Goal: Task Accomplishment & Management: Manage account settings

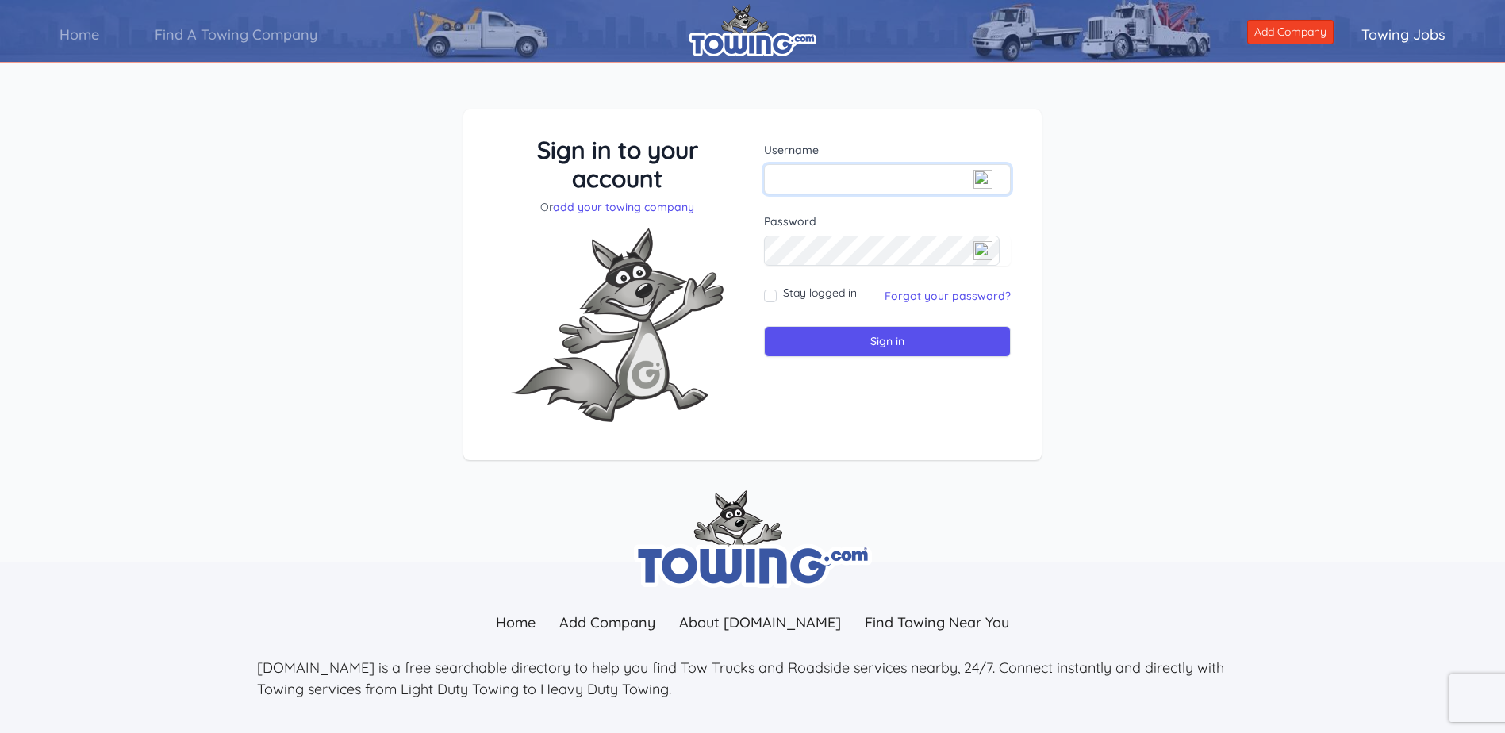
click at [786, 186] on input "text" at bounding box center [887, 179] width 247 height 30
type input "sdeming@boisevalleytowing.com"
click at [897, 348] on input "Sign in" at bounding box center [887, 341] width 247 height 31
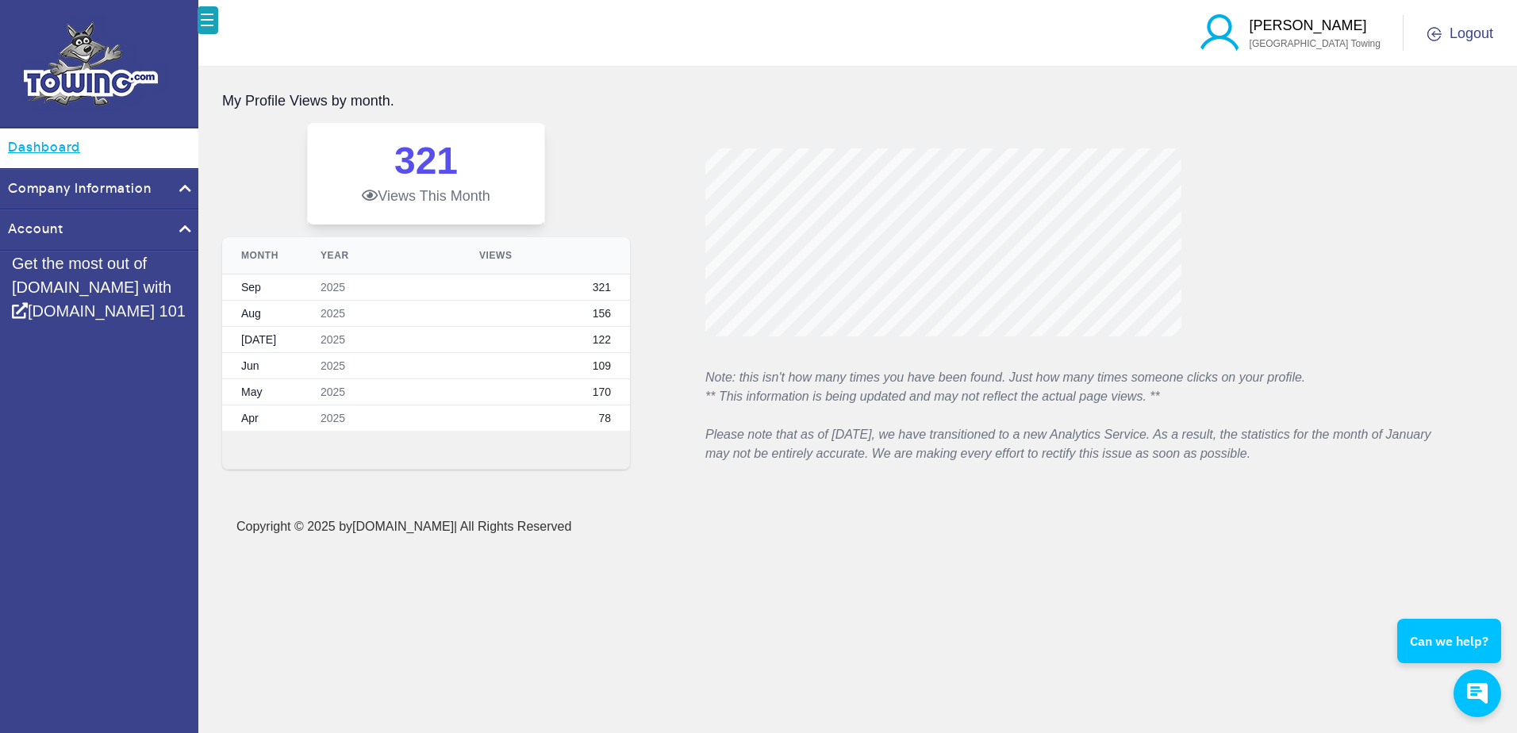
click at [56, 143] on link "Dashboard" at bounding box center [99, 149] width 198 height 40
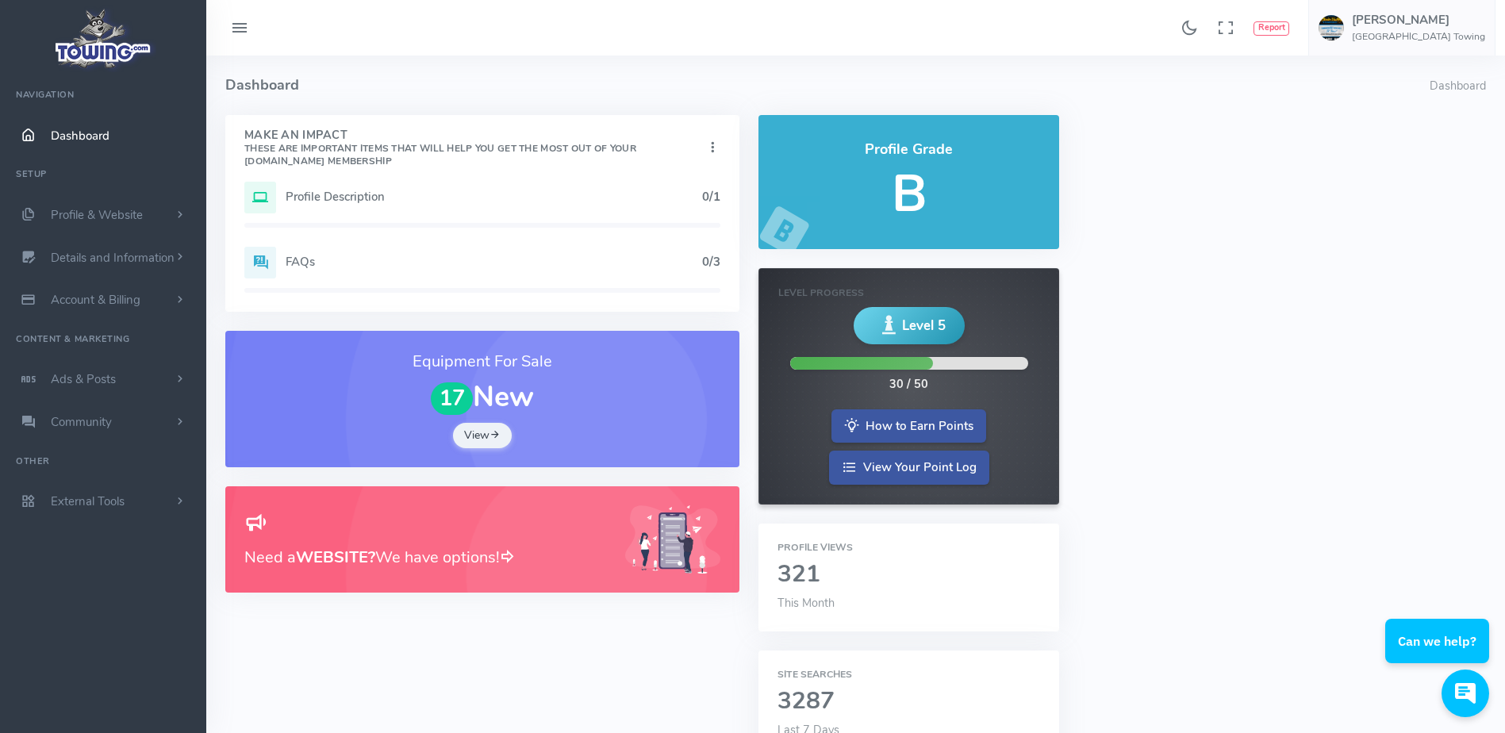
click at [344, 198] on h5 "Profile Description" at bounding box center [494, 196] width 417 height 13
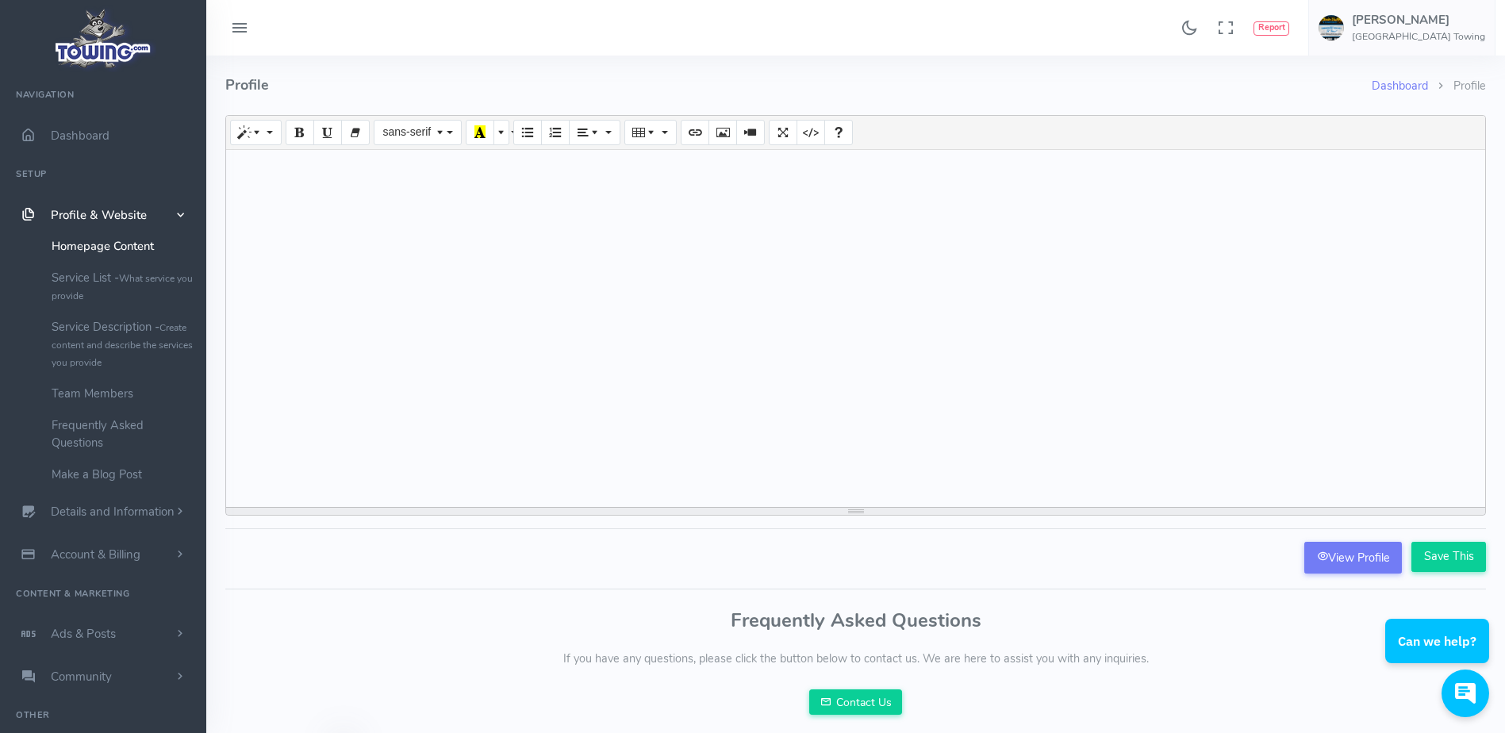
click at [115, 216] on span "Profile & Website" at bounding box center [99, 215] width 96 height 16
click at [179, 213] on span "scrollable content" at bounding box center [180, 215] width 14 height 16
click at [176, 509] on span "scrollable content" at bounding box center [180, 512] width 14 height 16
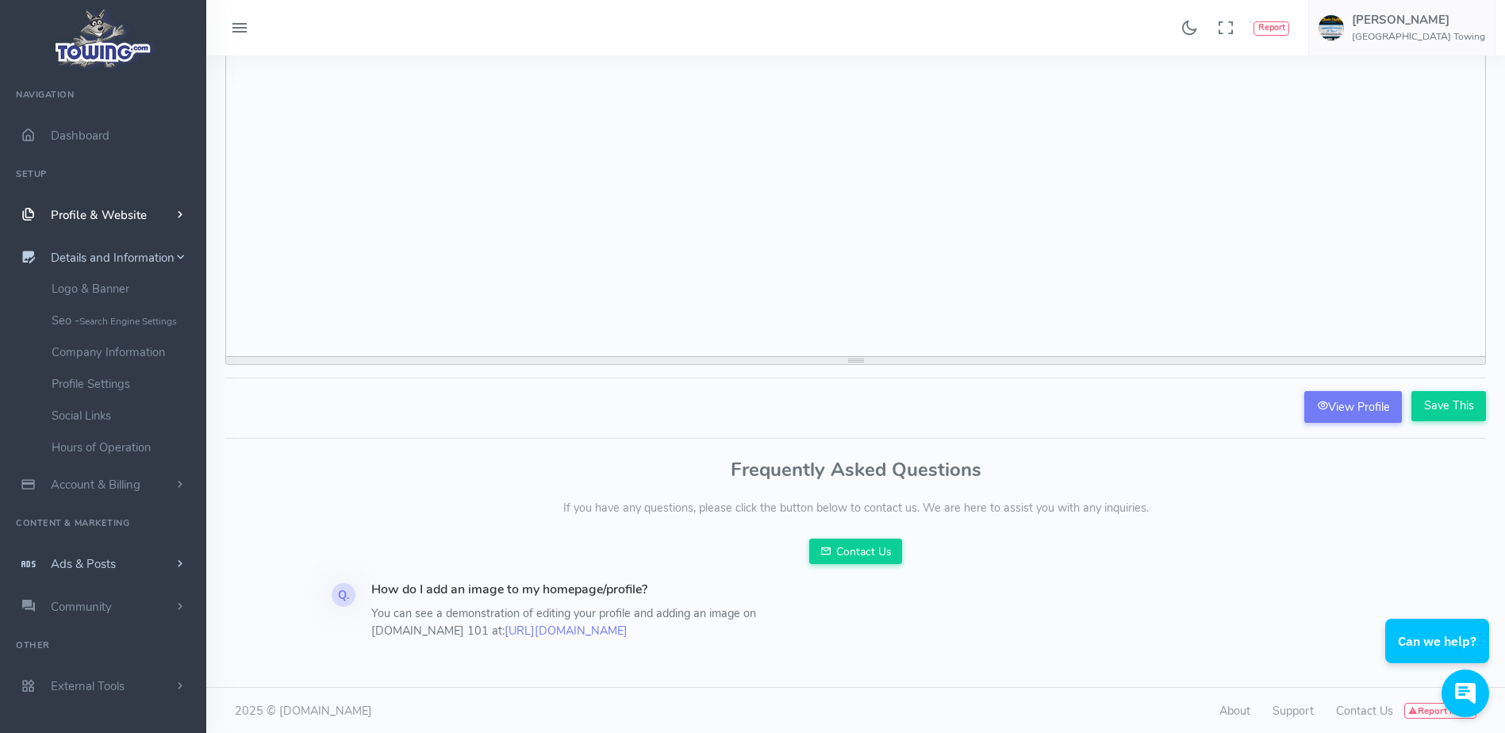
scroll to position [152, 0]
click at [179, 562] on span "scrollable content" at bounding box center [180, 564] width 14 height 16
click at [182, 258] on span "scrollable content" at bounding box center [180, 257] width 14 height 16
click at [106, 413] on link "Social Links" at bounding box center [123, 416] width 167 height 32
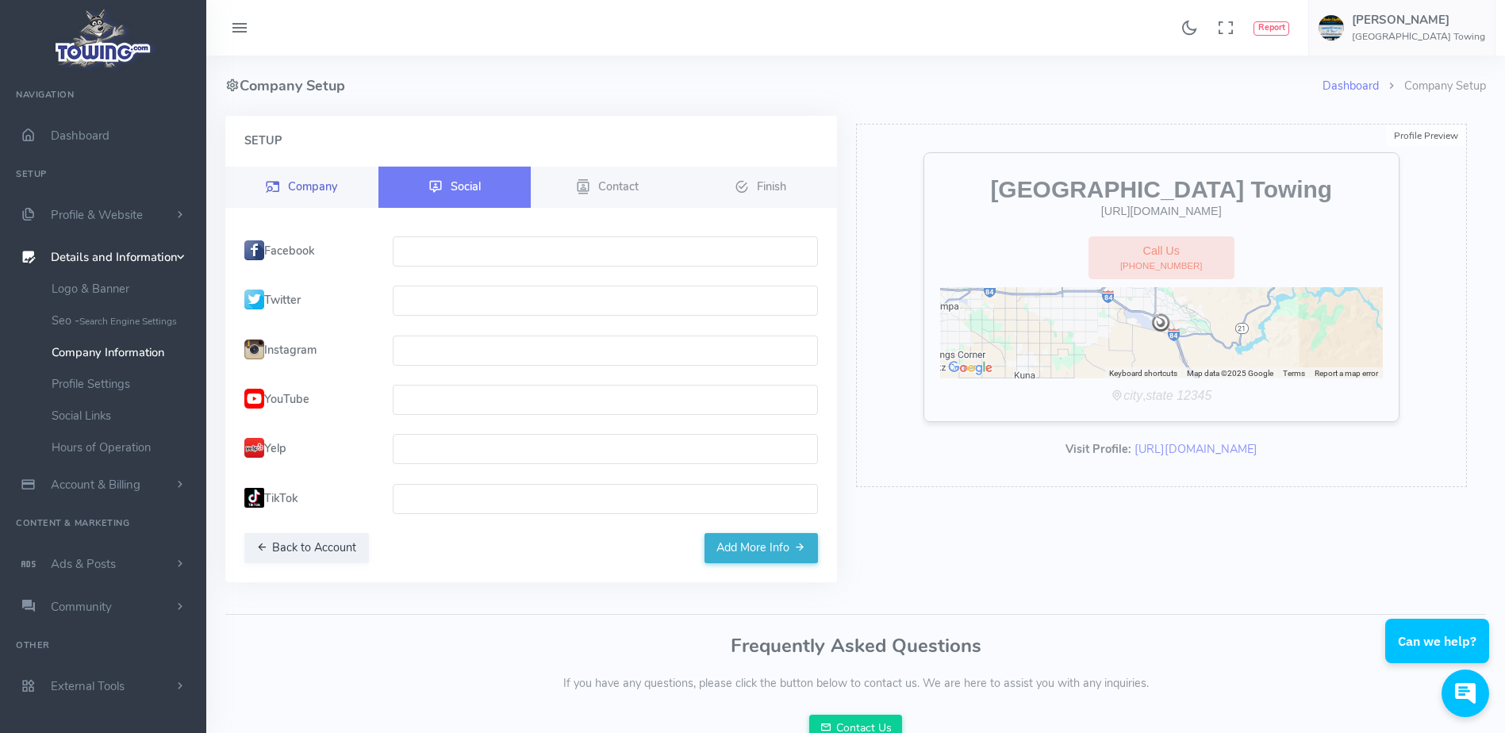
click at [305, 186] on span "Company" at bounding box center [312, 186] width 49 height 16
click at [634, 192] on span "Contact" at bounding box center [618, 186] width 40 height 16
click at [135, 322] on small "Search Engine Settings" at bounding box center [128, 321] width 98 height 13
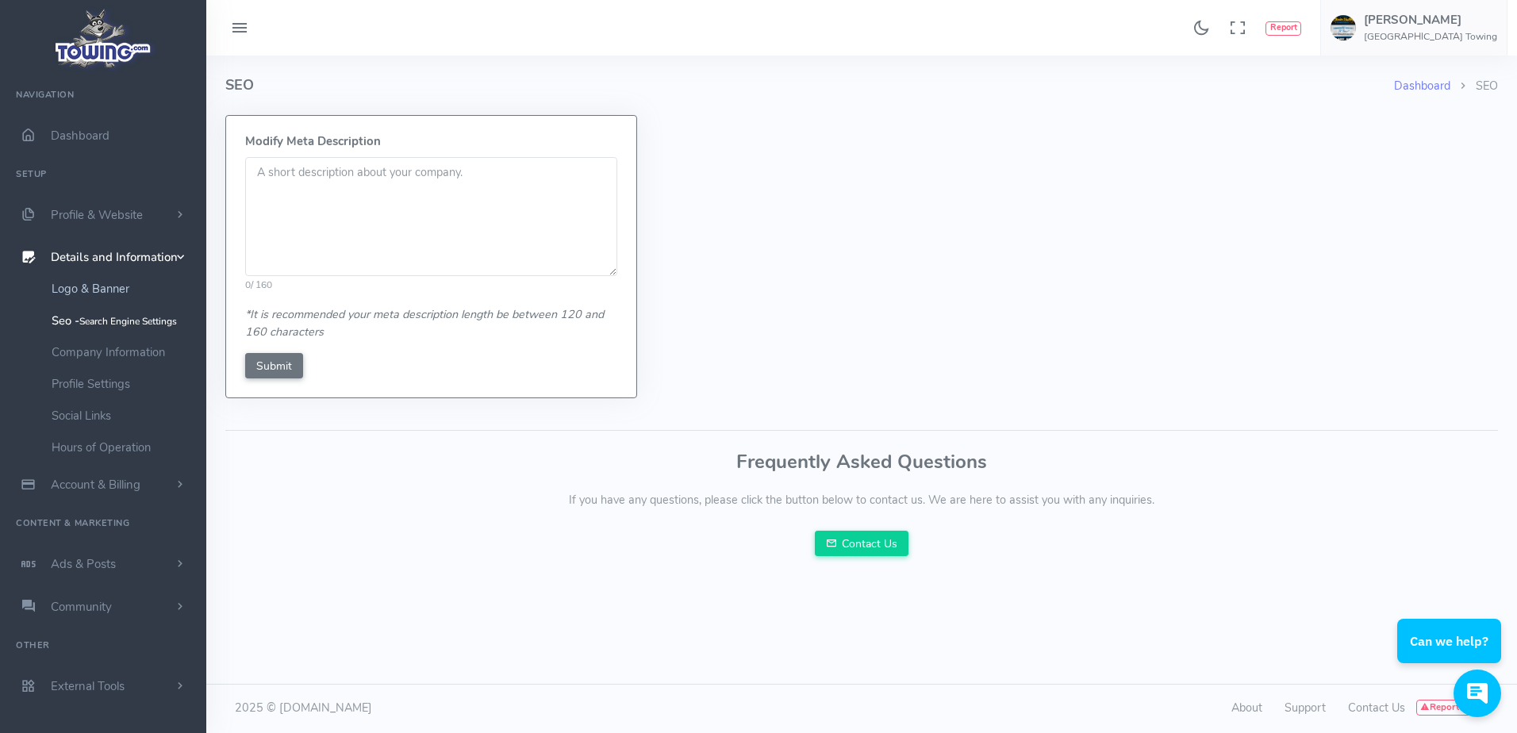
click at [110, 291] on link "Logo & Banner" at bounding box center [123, 289] width 167 height 32
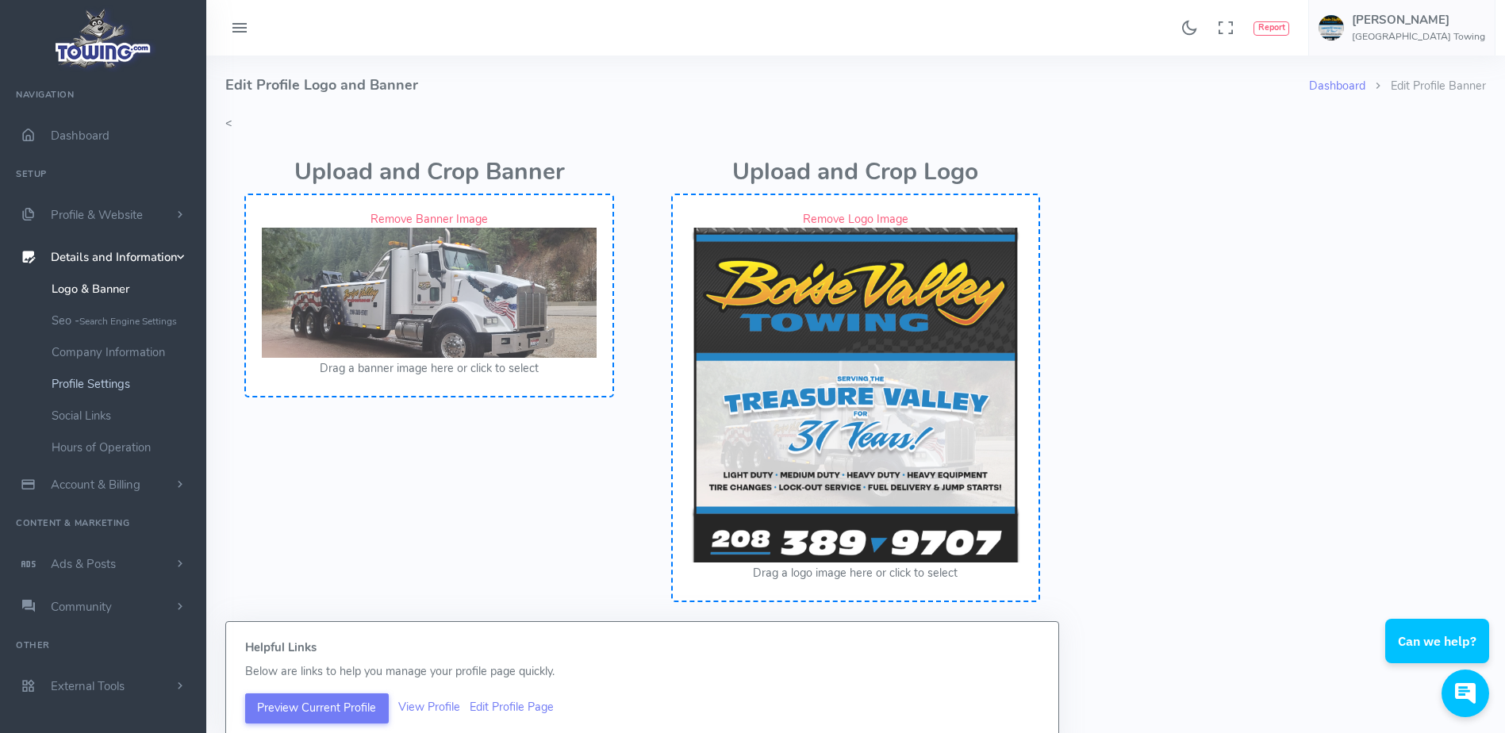
click at [102, 389] on link "Profile Settings" at bounding box center [123, 384] width 167 height 32
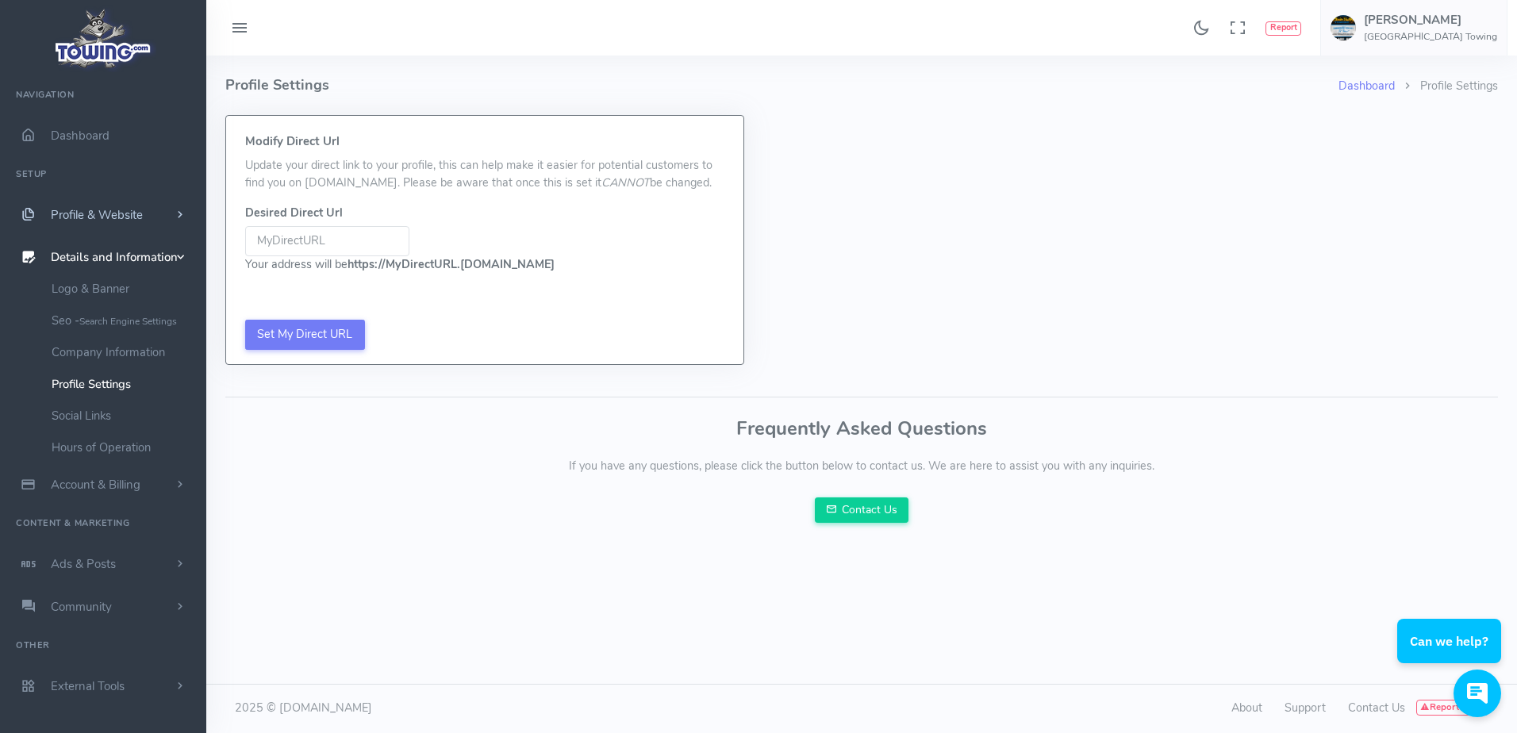
click at [161, 217] on link "Profile & Website" at bounding box center [103, 215] width 206 height 43
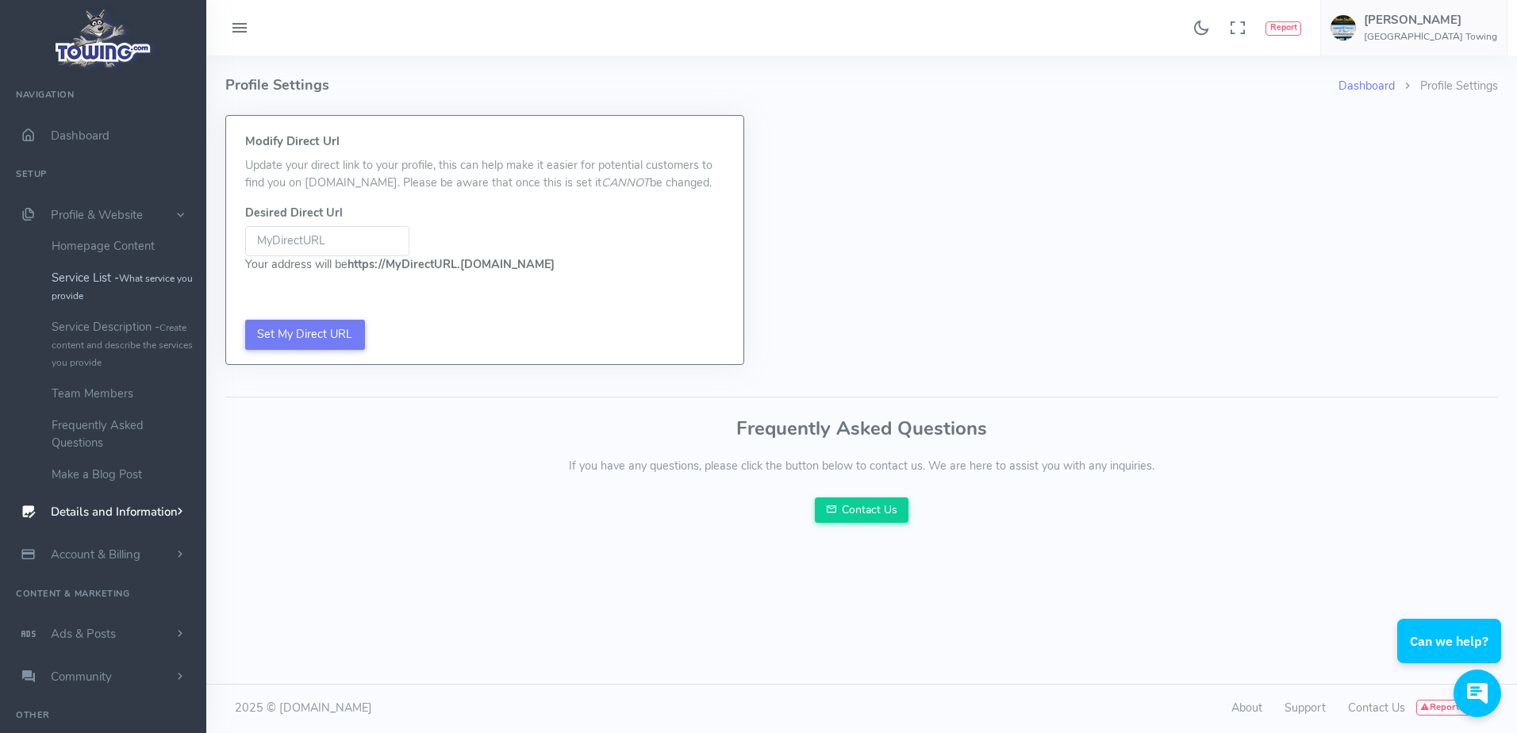
click at [117, 279] on link "Service List - What service you provide" at bounding box center [123, 286] width 167 height 49
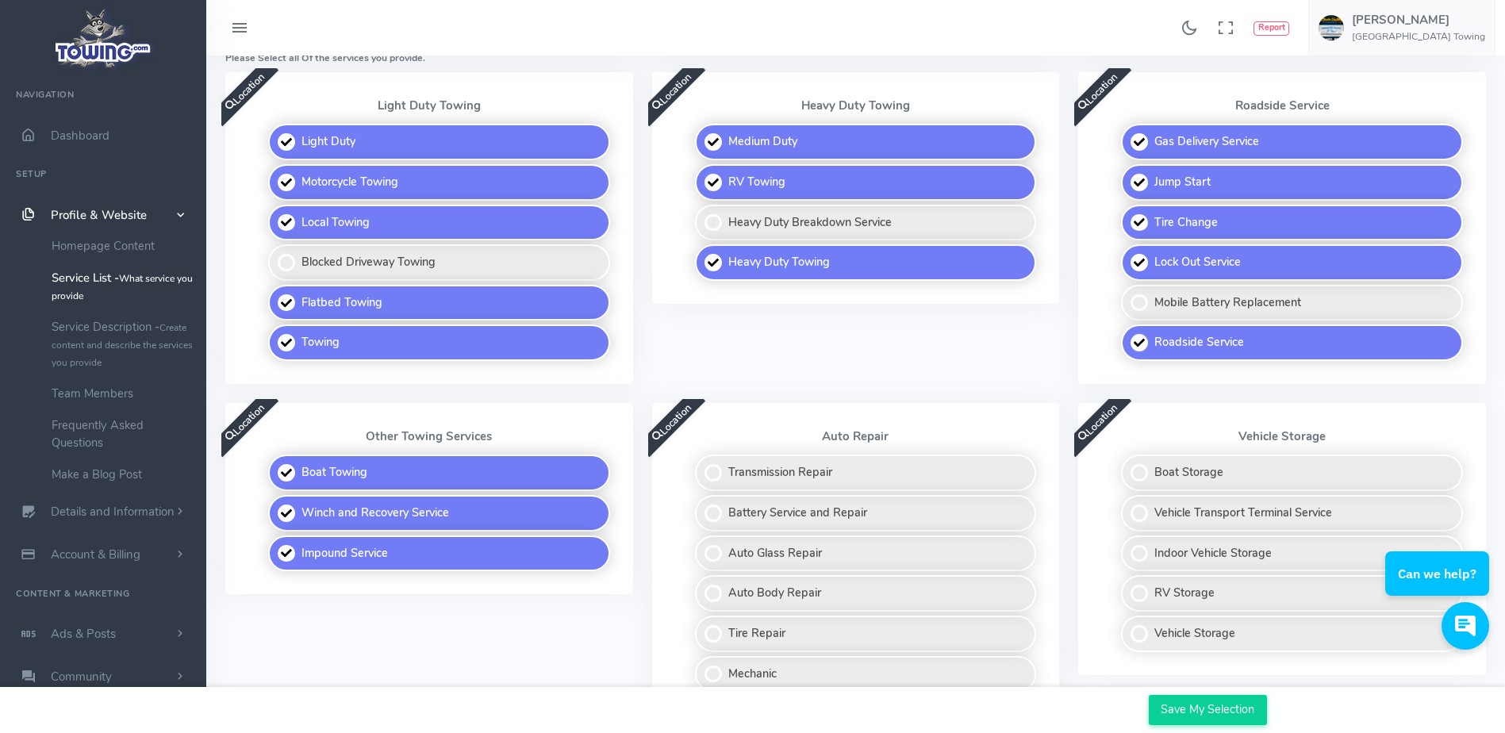
scroll to position [238, 0]
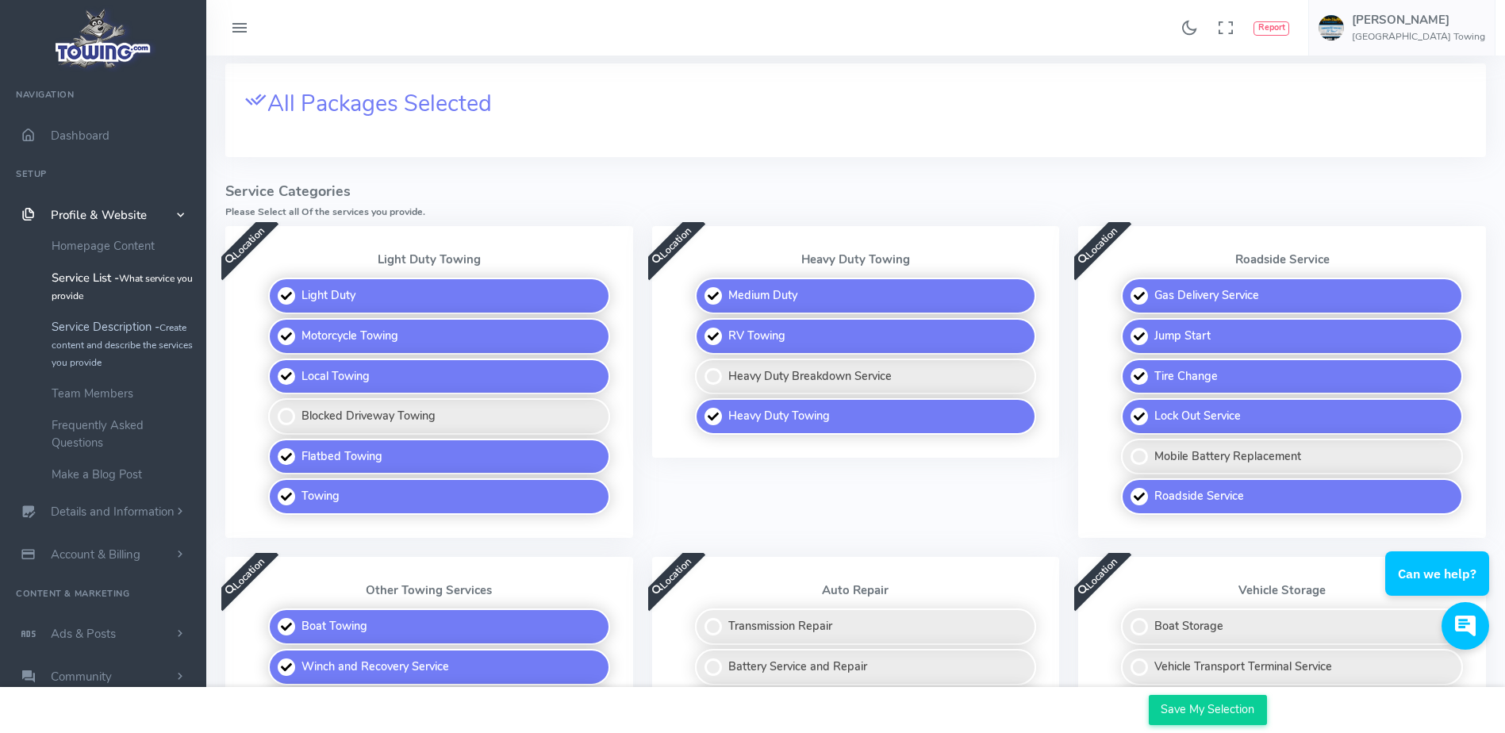
click at [170, 324] on small "Create content and describe the services you provide" at bounding box center [122, 345] width 141 height 48
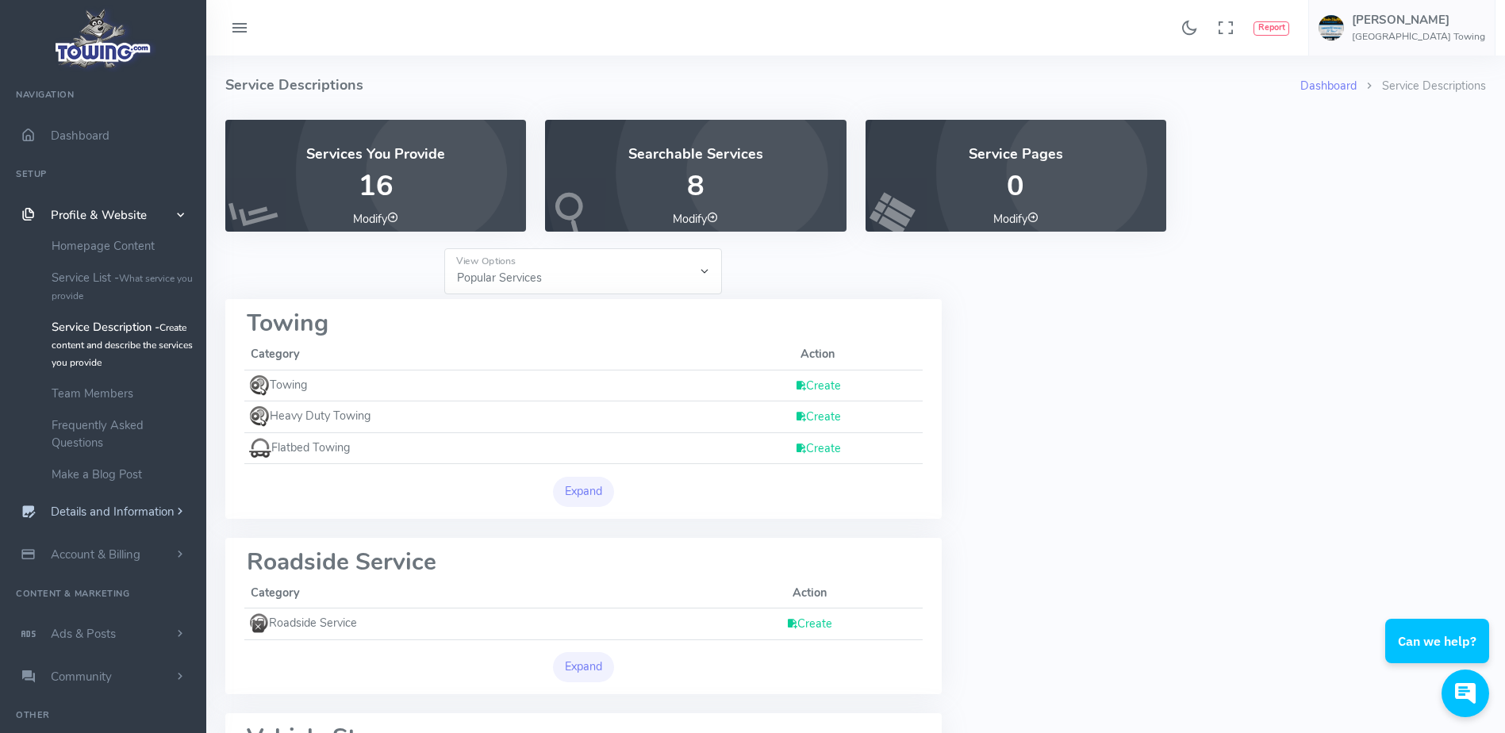
click at [177, 512] on span "scrollable content" at bounding box center [180, 512] width 14 height 16
click at [96, 352] on link "Company Information" at bounding box center [123, 352] width 167 height 32
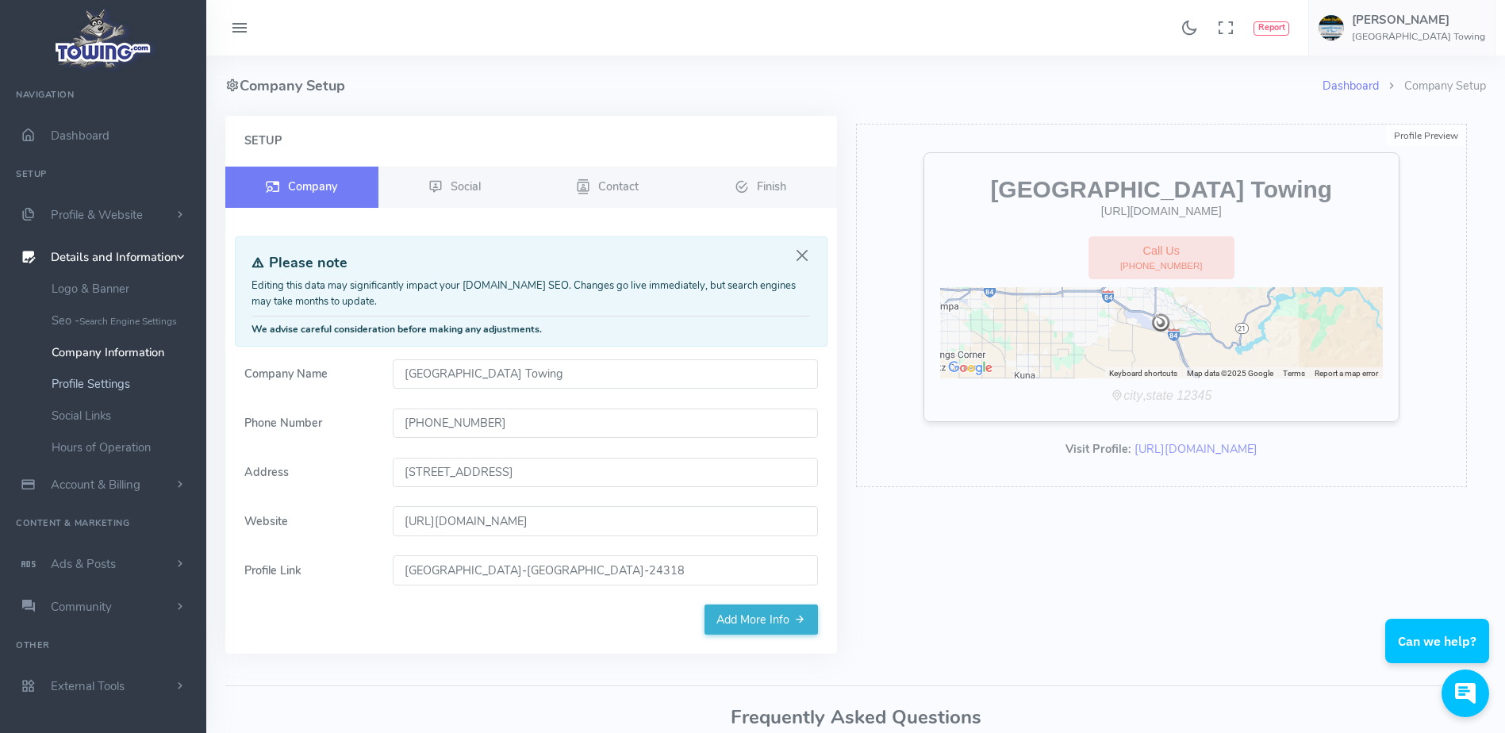
click at [75, 384] on link "Profile Settings" at bounding box center [123, 384] width 167 height 32
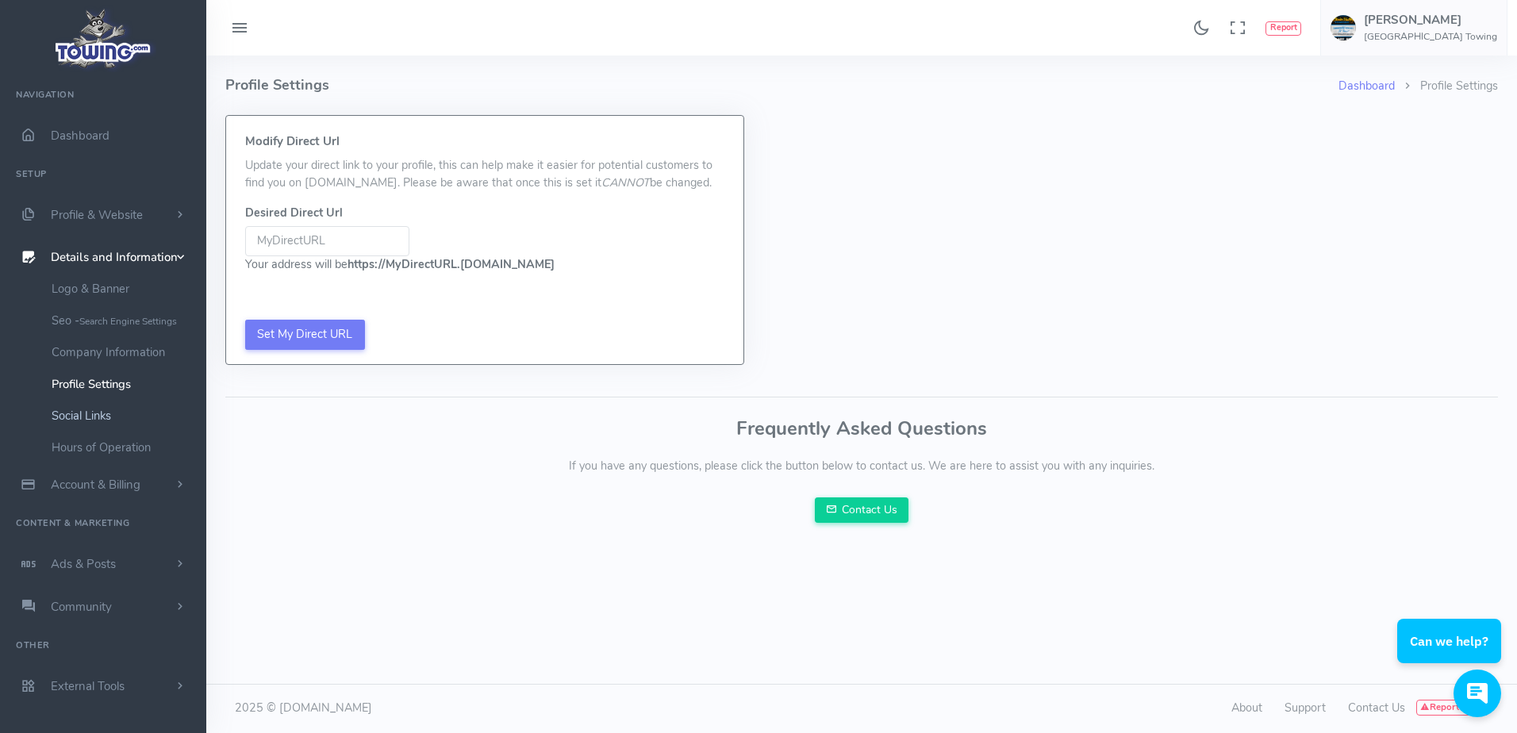
click at [82, 412] on link "Social Links" at bounding box center [123, 416] width 167 height 32
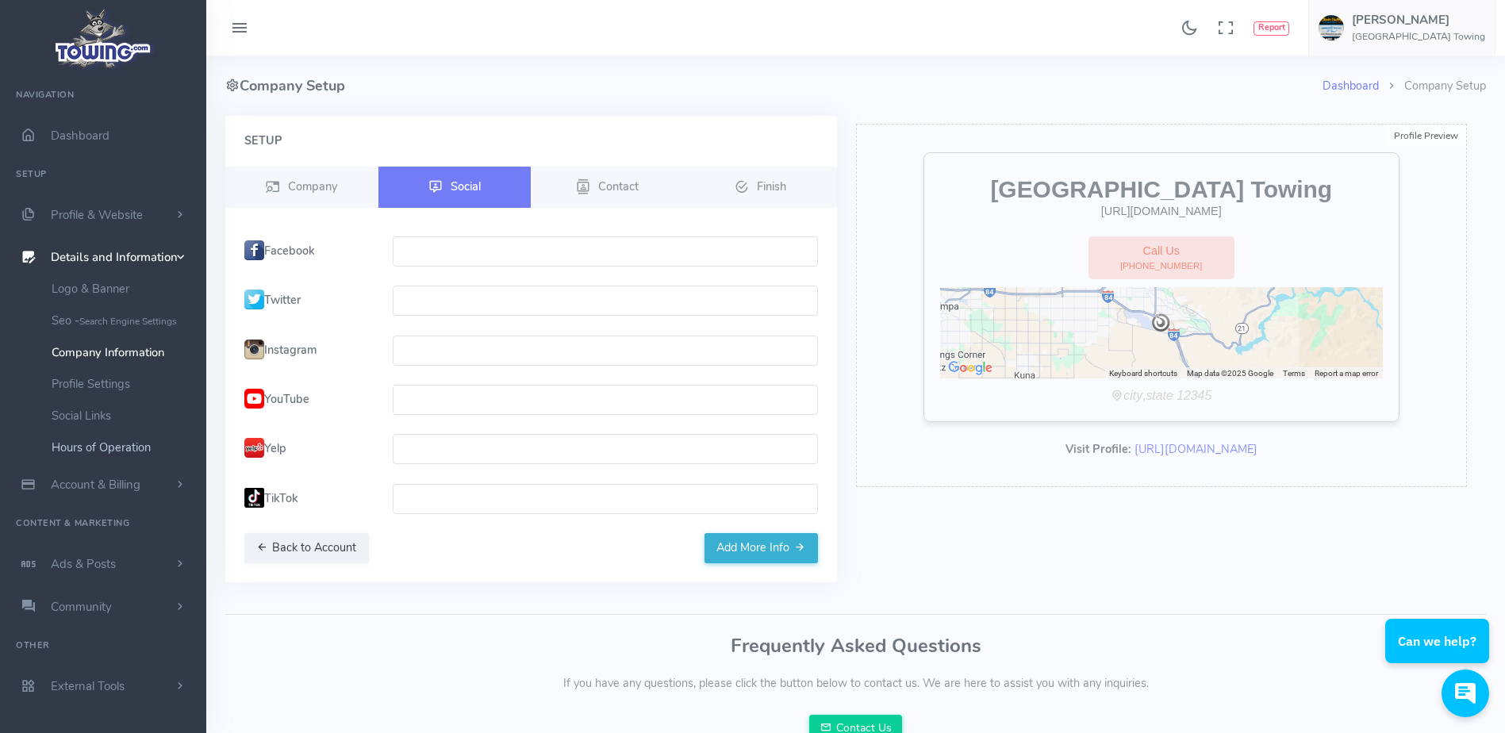
click at [80, 448] on link "Hours of Operation" at bounding box center [123, 448] width 167 height 32
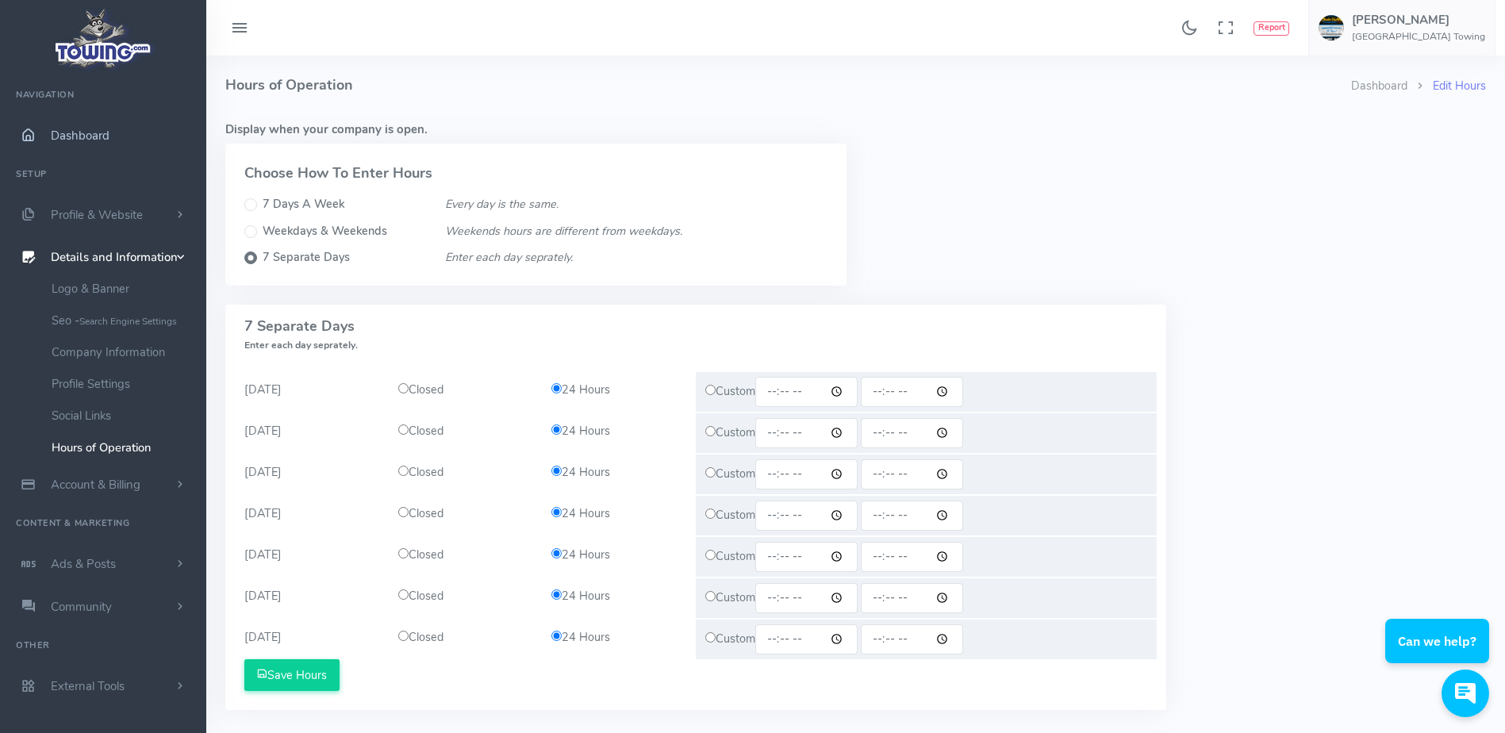
click at [79, 132] on span "Dashboard" at bounding box center [80, 136] width 59 height 16
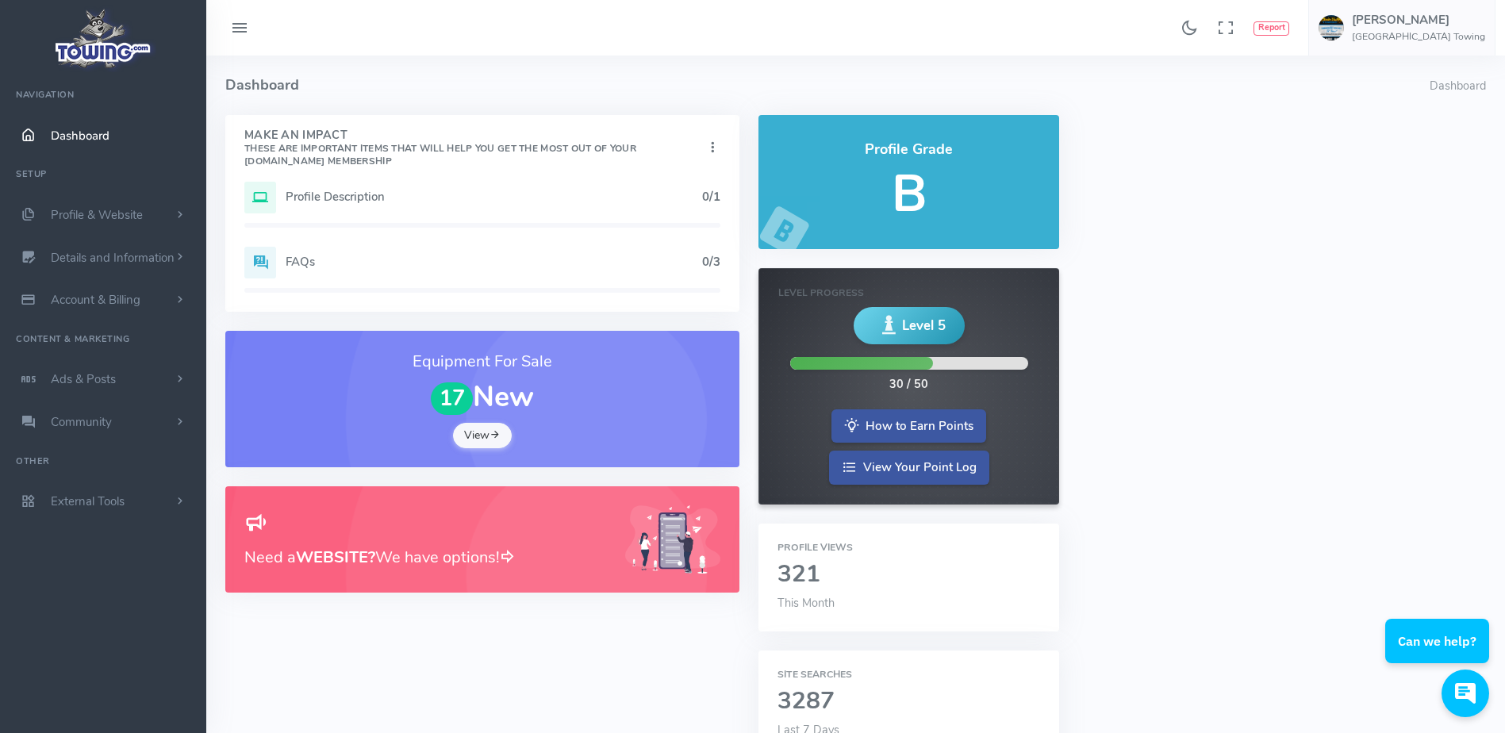
click at [497, 436] on icon at bounding box center [495, 435] width 11 height 15
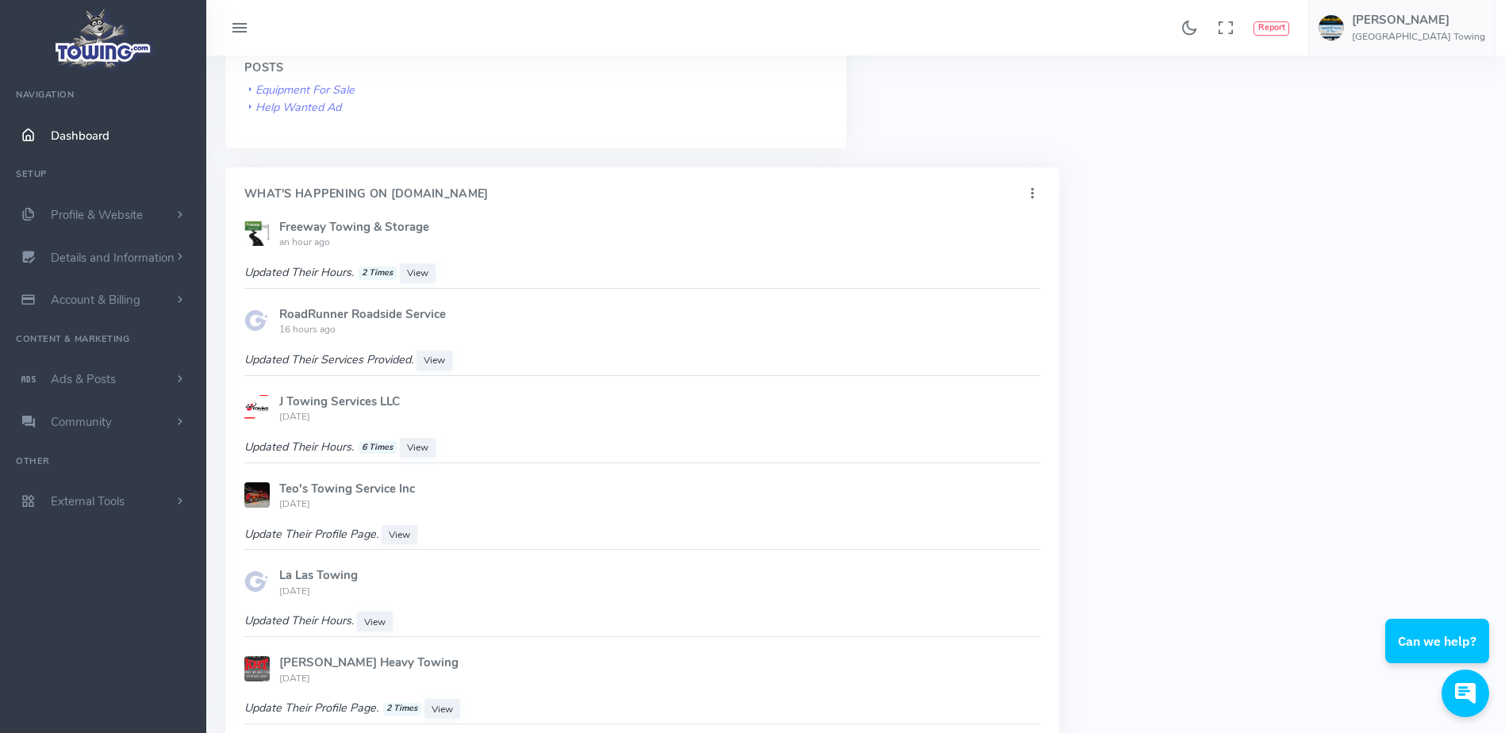
scroll to position [794, 0]
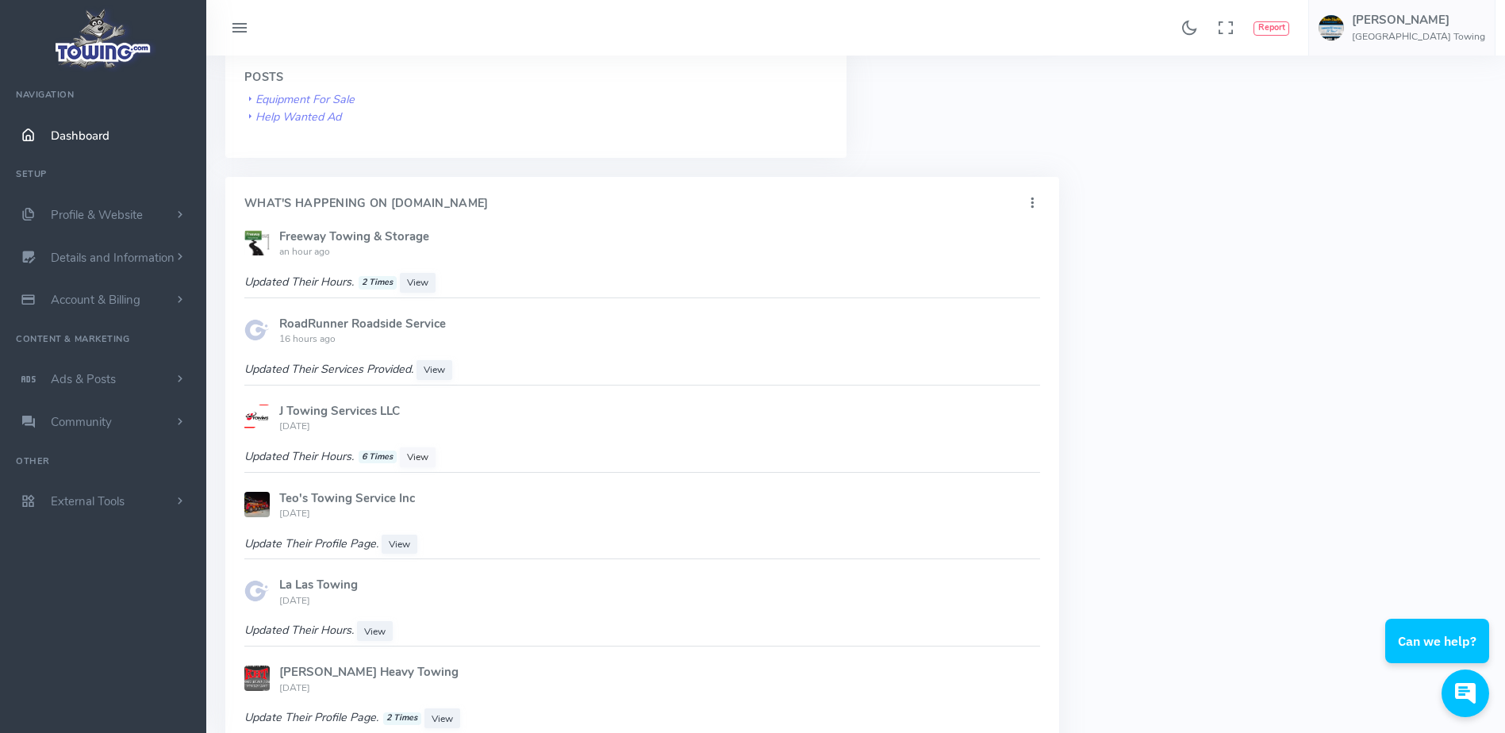
click at [411, 454] on span "View" at bounding box center [417, 457] width 21 height 13
click at [399, 545] on span "View" at bounding box center [399, 544] width 21 height 13
click at [1414, 29] on span "[PERSON_NAME] [GEOGRAPHIC_DATA] Towing" at bounding box center [1418, 27] width 133 height 29
click at [1404, 150] on span "Logout" at bounding box center [1396, 152] width 36 height 16
